Goal: Navigation & Orientation: Find specific page/section

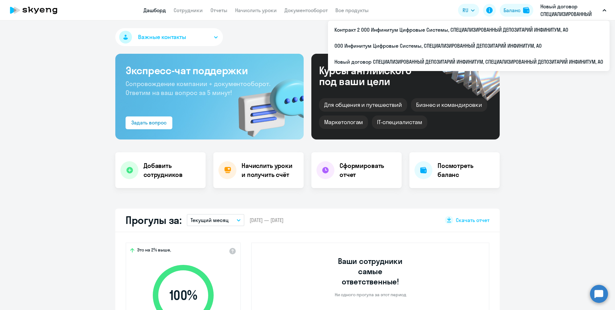
select select "30"
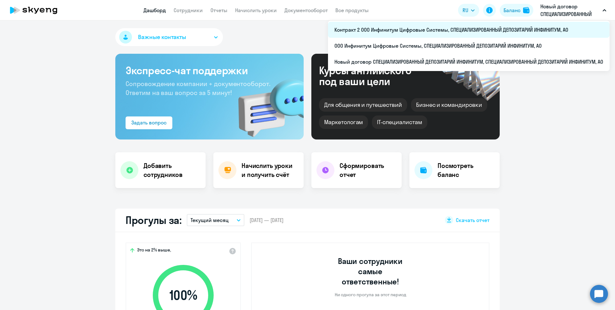
drag, startPoint x: 0, startPoint y: 0, endPoint x: 514, endPoint y: 27, distance: 514.9
click at [514, 27] on li "Контракт 2 ООО Инфинитум Цифровые Системы, СПЕЦИАЛИЗИРОВАННЫЙ ДЕПОЗИТАРИЙ ИНФИН…" at bounding box center [468, 30] width 281 height 16
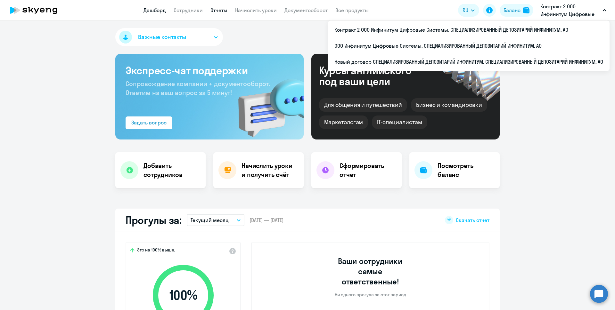
click at [219, 11] on link "Отчеты" at bounding box center [218, 10] width 17 height 6
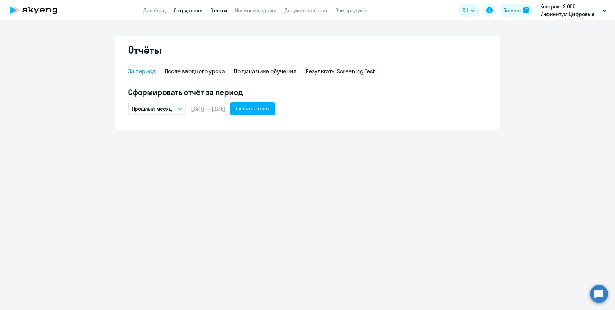
click at [190, 11] on link "Сотрудники" at bounding box center [188, 10] width 29 height 6
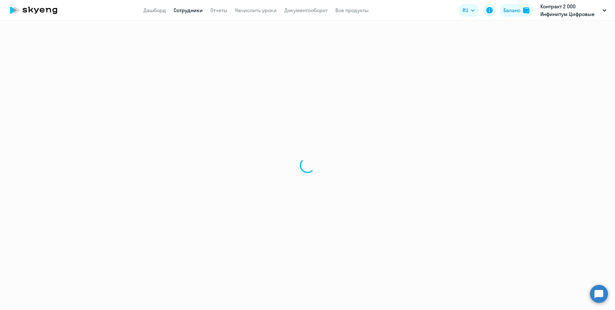
select select "30"
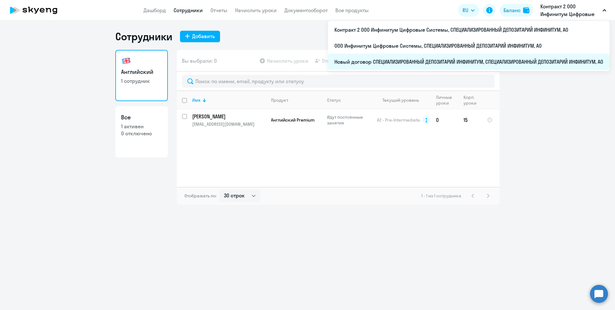
click at [505, 61] on li "Новый договор СПЕЦИАЛИЗИРОВАННЫЙ ДЕПОЗИТАРИЙ ИНФИНИТУМ, СПЕЦИАЛИЗИРОВАННЫЙ ДЕПО…" at bounding box center [468, 62] width 281 height 16
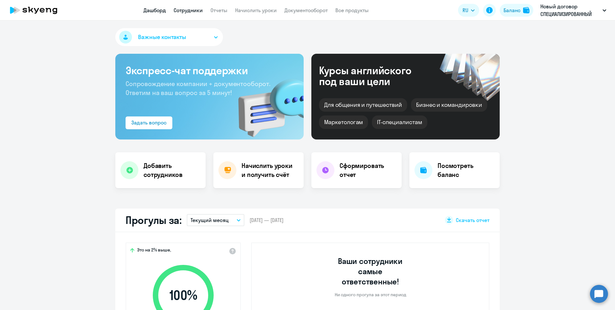
click at [188, 10] on link "Сотрудники" at bounding box center [188, 10] width 29 height 6
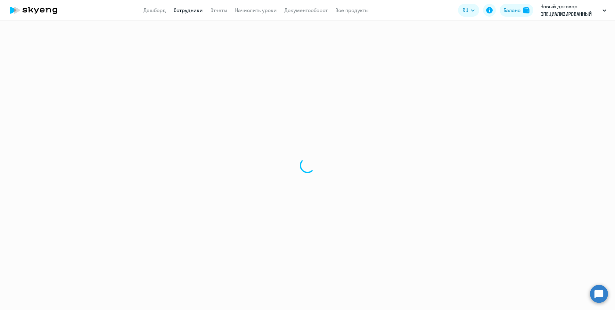
select select "30"
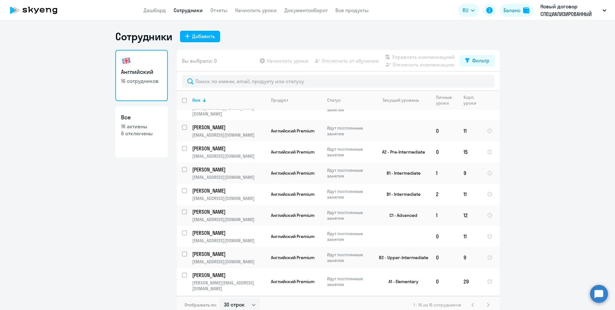
scroll to position [151, 0]
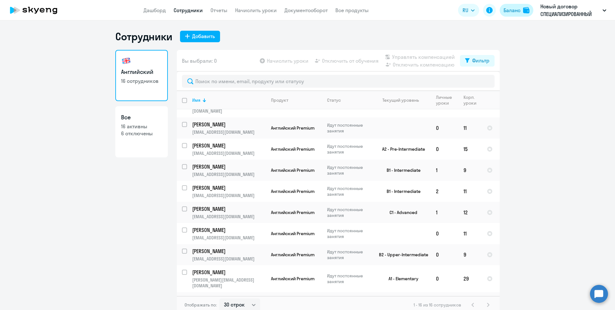
click at [509, 9] on div "Баланс" at bounding box center [511, 10] width 17 height 8
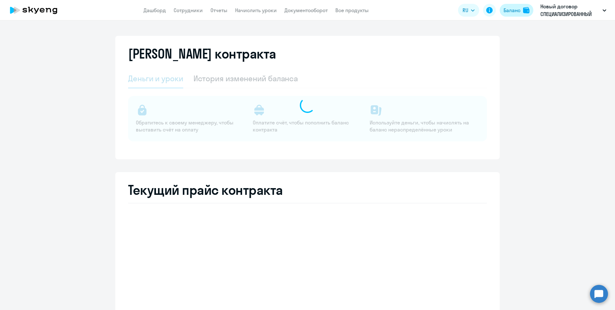
select select "english_adult_not_native_speaker"
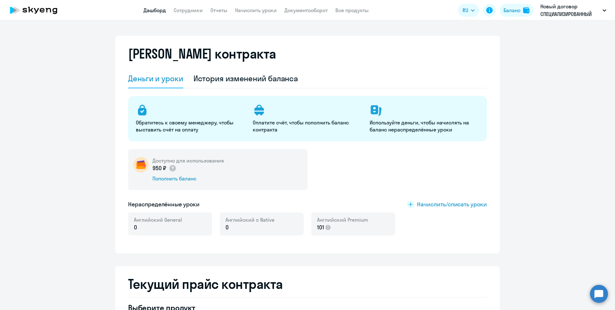
click at [156, 11] on link "Дашборд" at bounding box center [154, 10] width 22 height 6
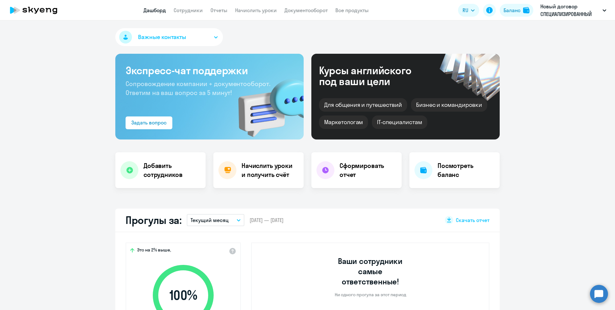
select select "30"
